Goal: Information Seeking & Learning: Learn about a topic

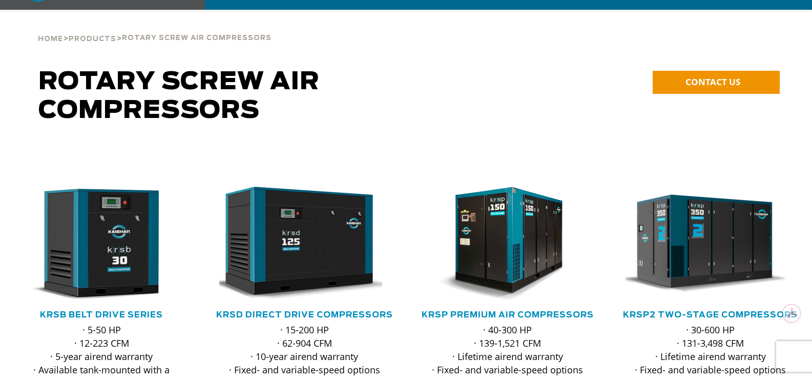
scroll to position [154, 0]
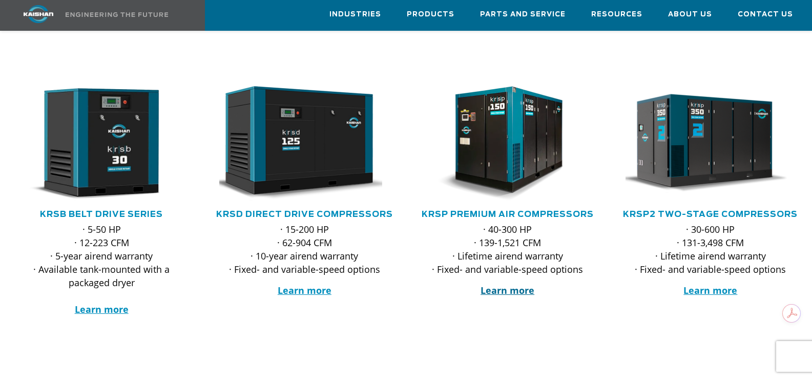
click at [508, 284] on strong "Learn more" at bounding box center [508, 290] width 54 height 12
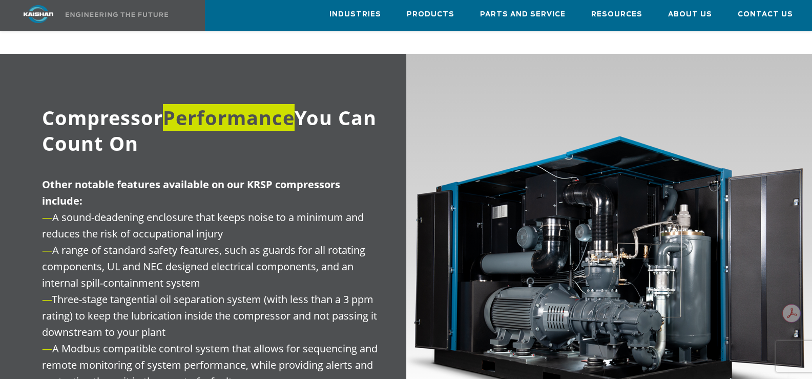
scroll to position [1128, 0]
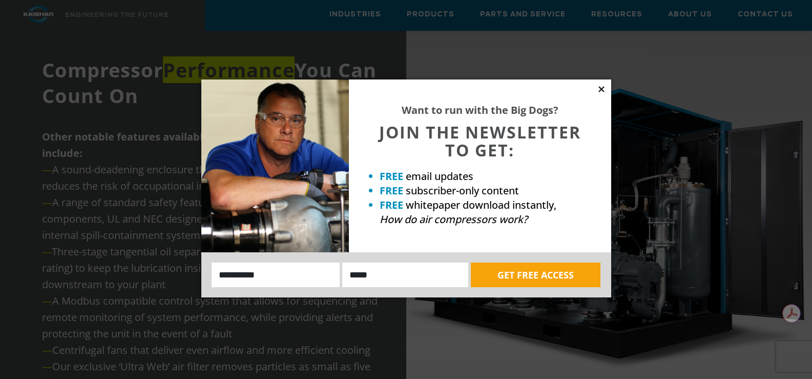
click at [603, 88] on icon at bounding box center [602, 89] width 6 height 6
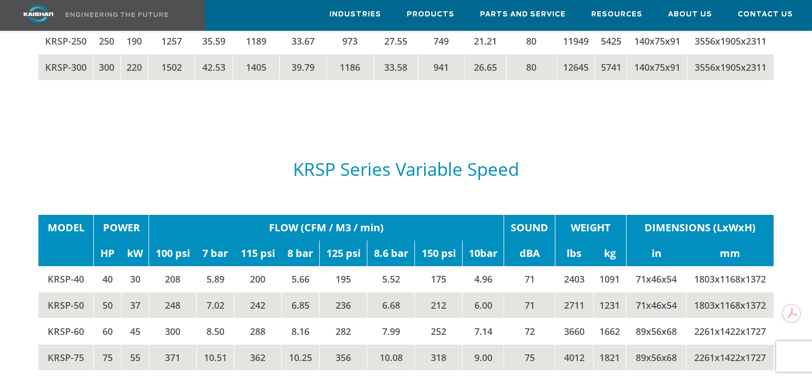
scroll to position [1948, 0]
